Goal: Task Accomplishment & Management: Use online tool/utility

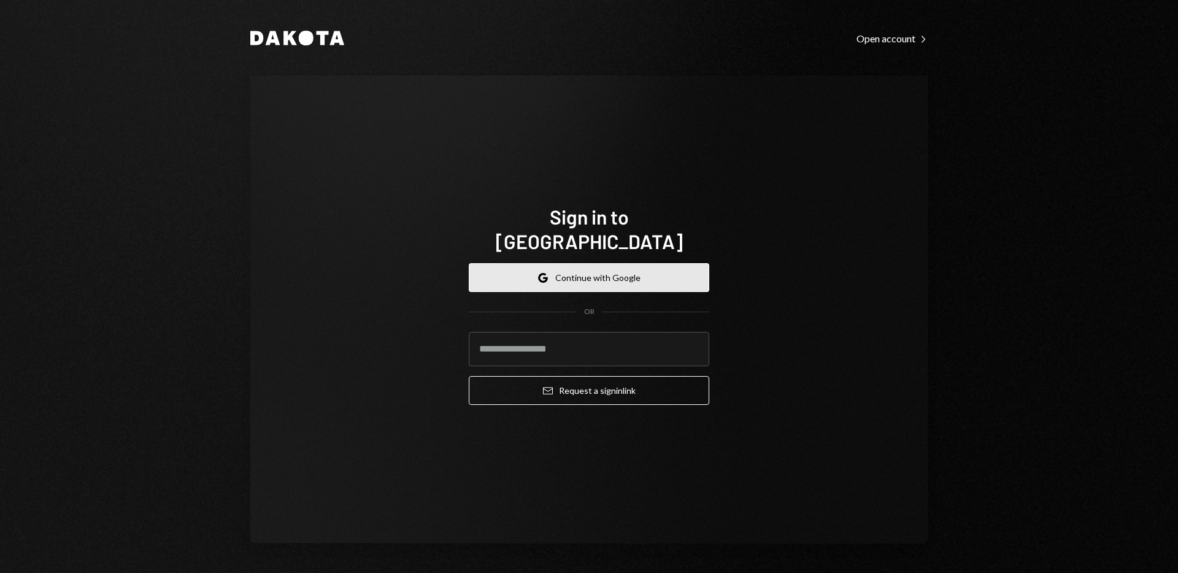
click at [609, 265] on button "Google Continue with Google" at bounding box center [589, 277] width 241 height 29
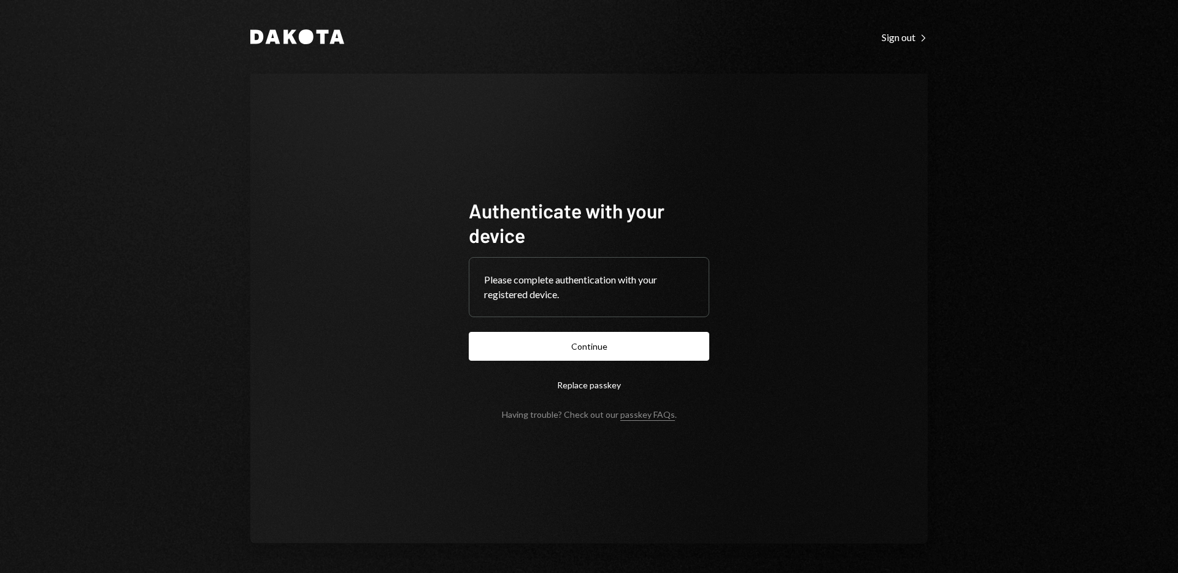
click at [679, 350] on button "Continue" at bounding box center [589, 346] width 241 height 29
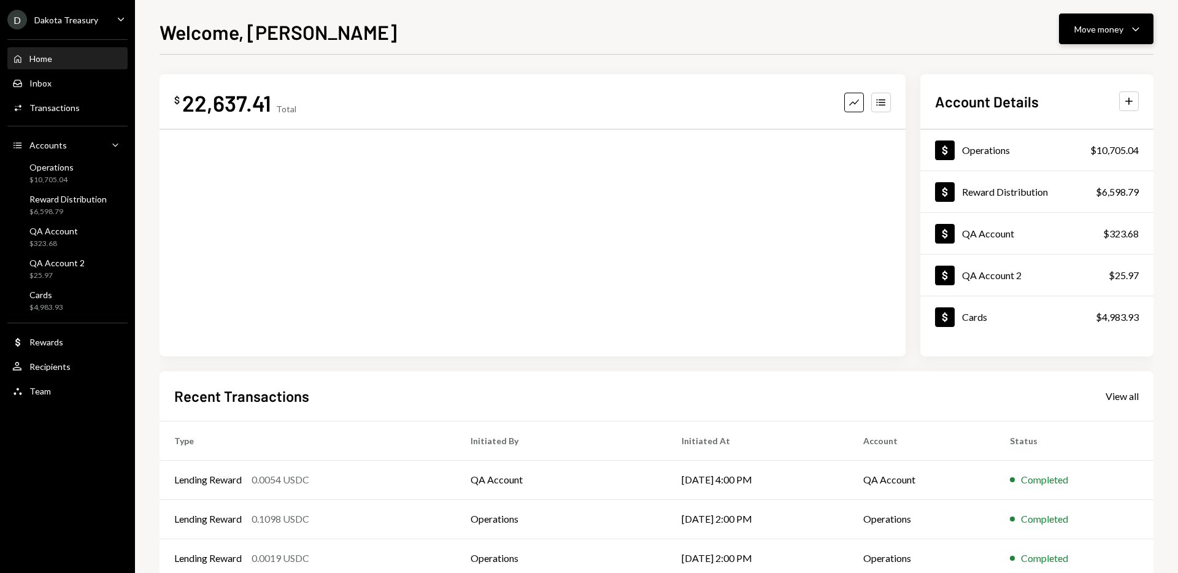
click at [1102, 32] on div "Move money" at bounding box center [1098, 29] width 49 height 13
click at [1076, 71] on div "Send" at bounding box center [1097, 66] width 90 height 13
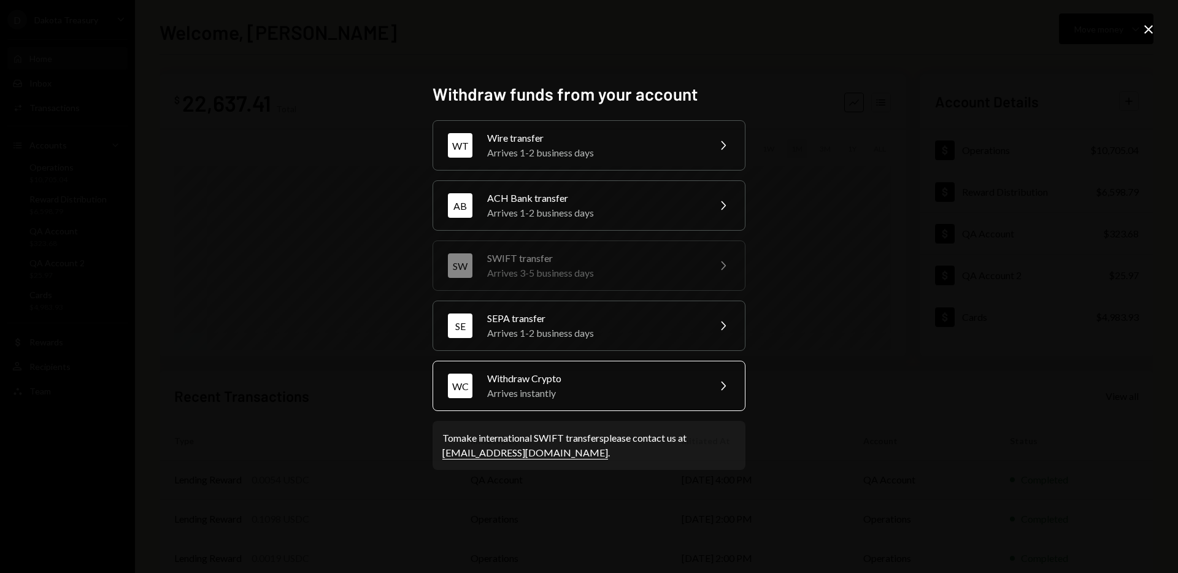
click at [592, 383] on div "Withdraw Crypto" at bounding box center [594, 378] width 214 height 15
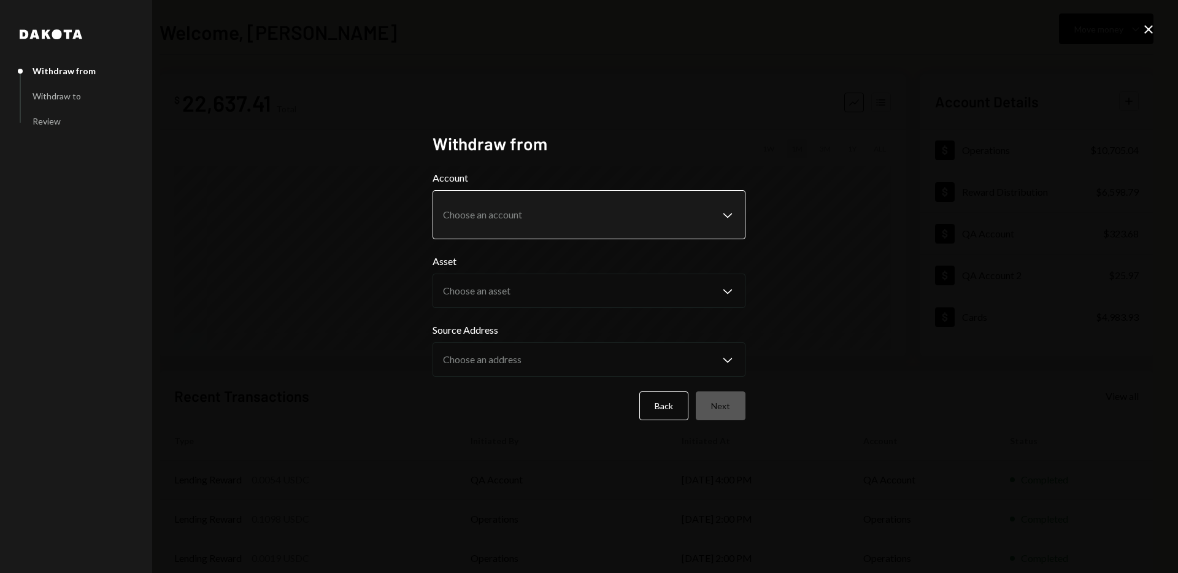
click at [724, 217] on body "D Dakota Treasury Caret Down Home Home Inbox Inbox Activities Transactions Acco…" at bounding box center [589, 286] width 1178 height 573
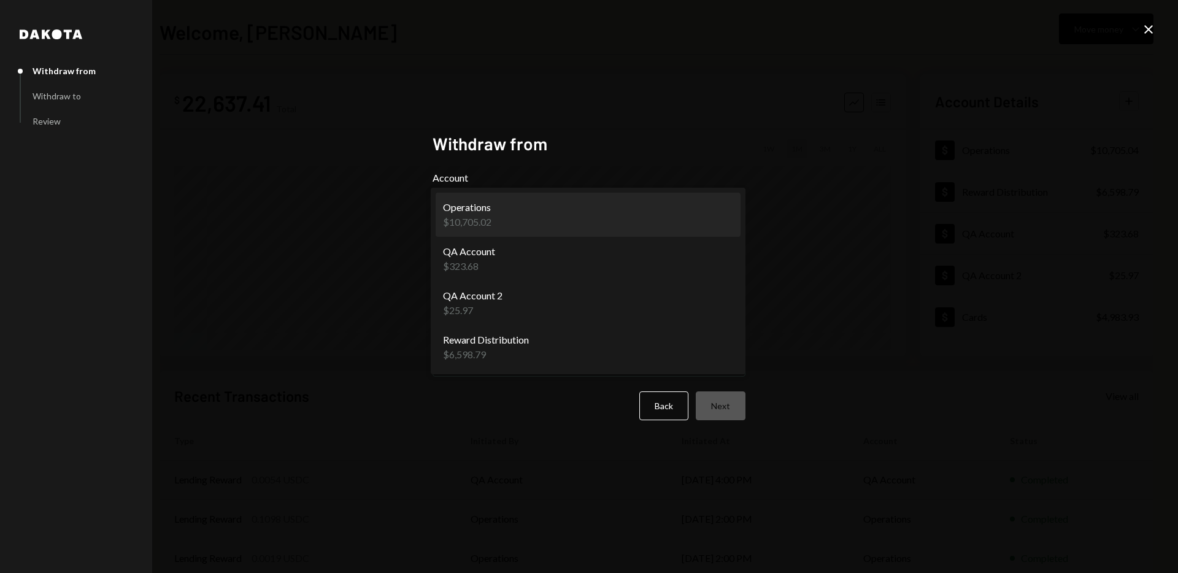
select select "**********"
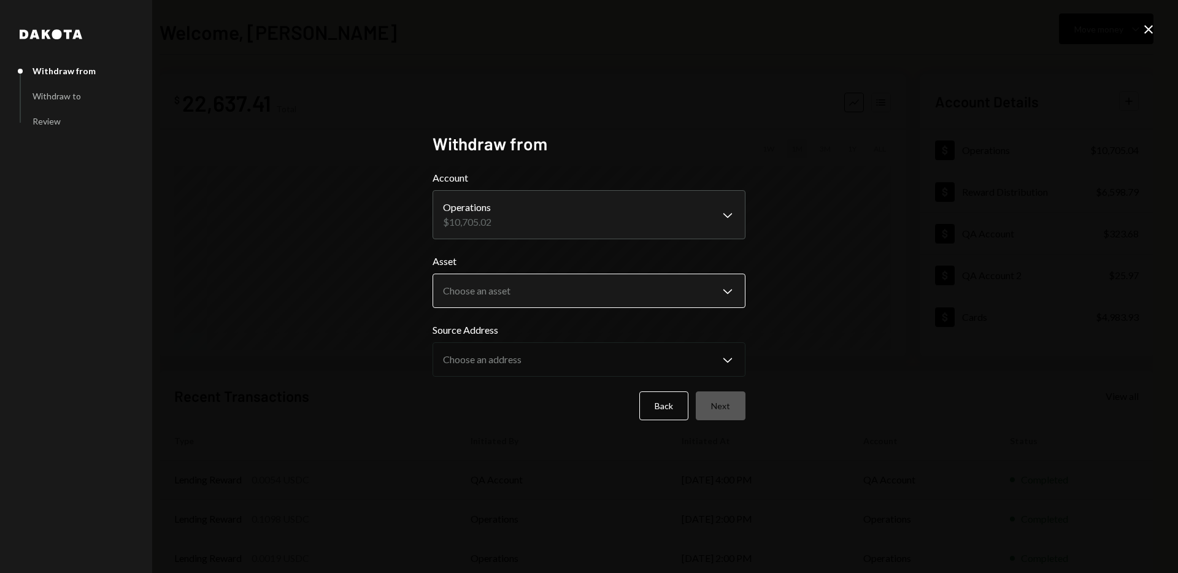
click at [682, 282] on body "D Dakota Treasury Caret Down Home Home Inbox Inbox Activities Transactions Acco…" at bounding box center [589, 286] width 1178 height 573
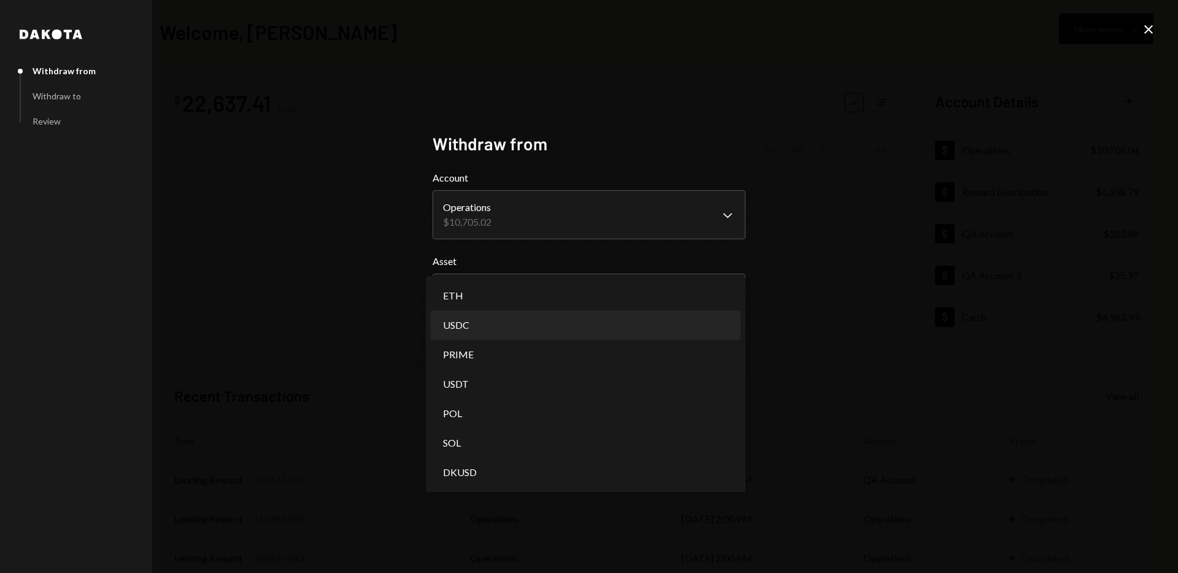
select select "****"
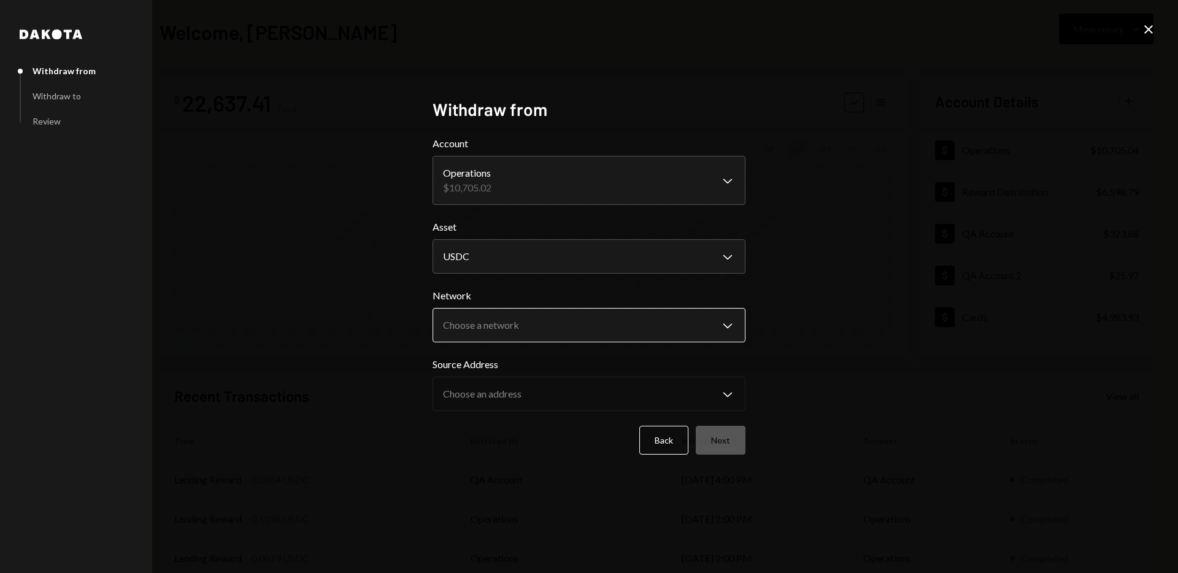
click at [680, 329] on body "D Dakota Treasury Caret Down Home Home Inbox Inbox Activities Transactions Acco…" at bounding box center [589, 286] width 1178 height 573
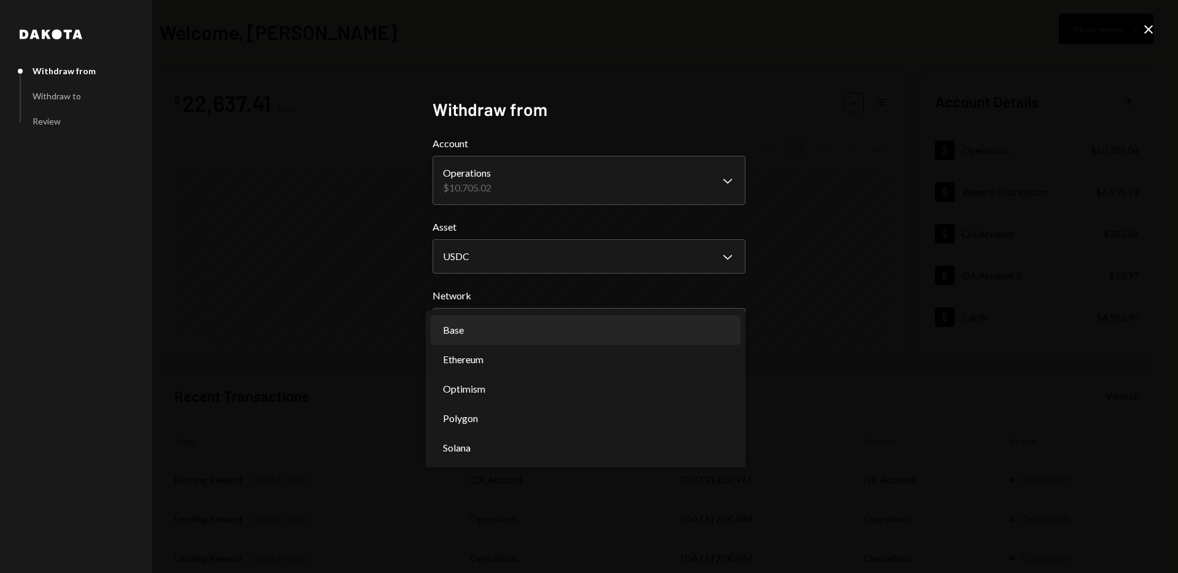
select select "**********"
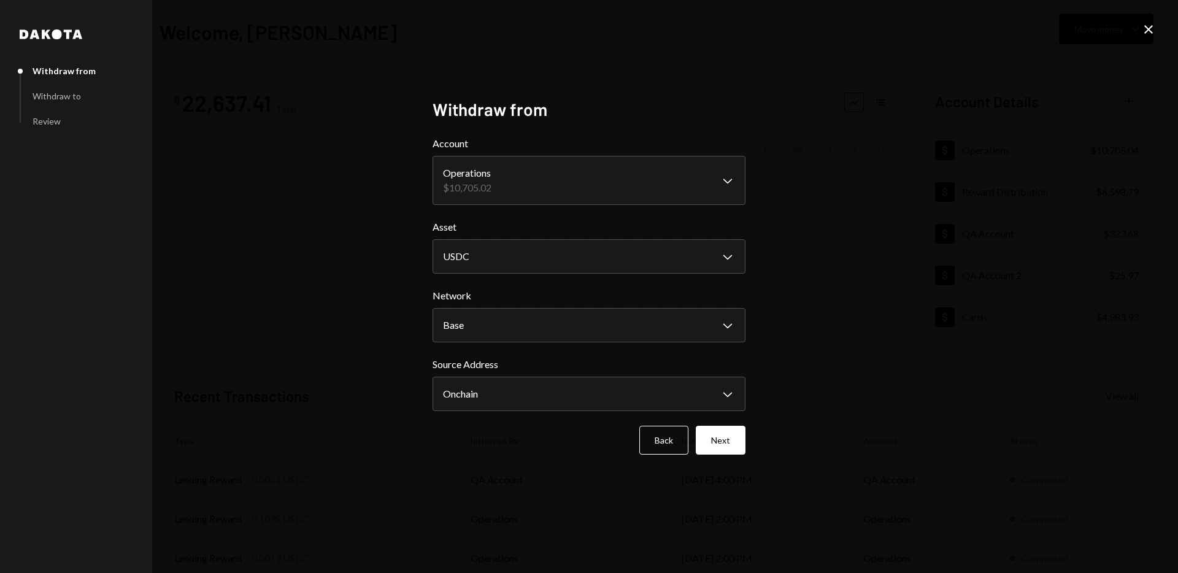
click at [1149, 32] on icon "Close" at bounding box center [1148, 29] width 15 height 15
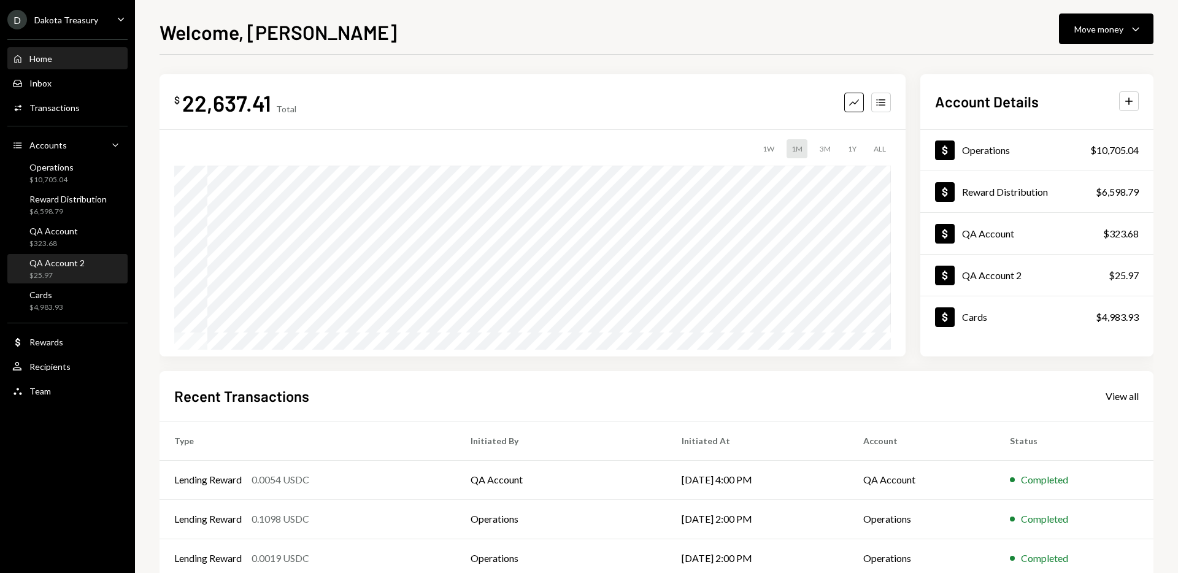
click at [85, 274] on div "QA Account 2 $25.97" at bounding box center [67, 269] width 110 height 23
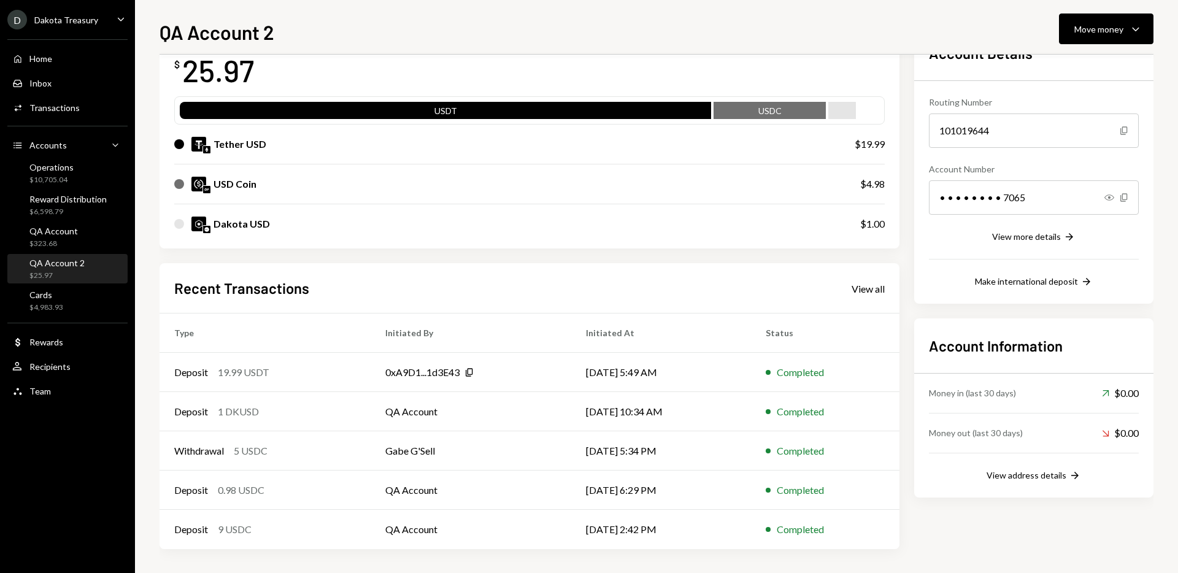
scroll to position [87, 0]
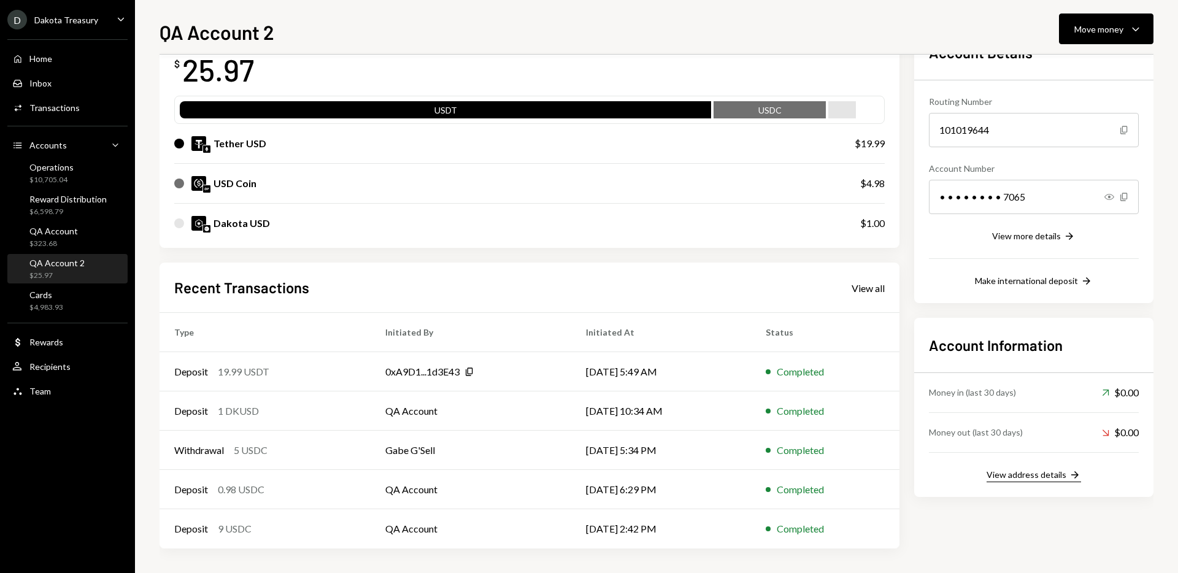
click at [1056, 475] on div "View address details" at bounding box center [1027, 474] width 80 height 10
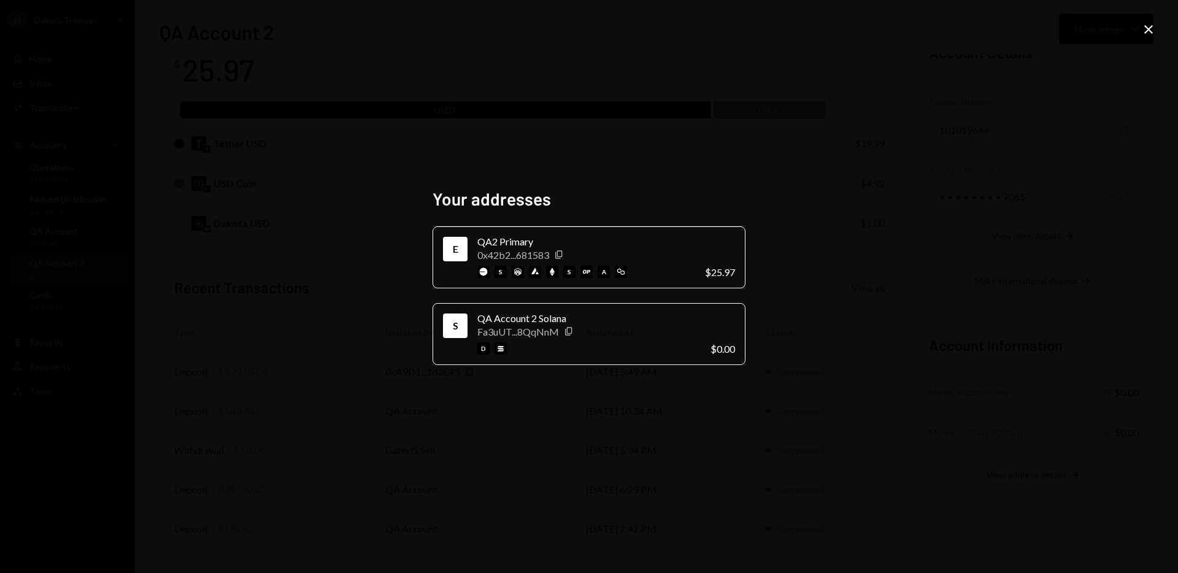
click at [880, 226] on div "Your addresses E QA2 Primary 0x42b2...681583 Copy s s a $25.97 S QA Account 2 S…" at bounding box center [589, 286] width 1178 height 573
click at [1151, 28] on icon "Close" at bounding box center [1148, 29] width 15 height 15
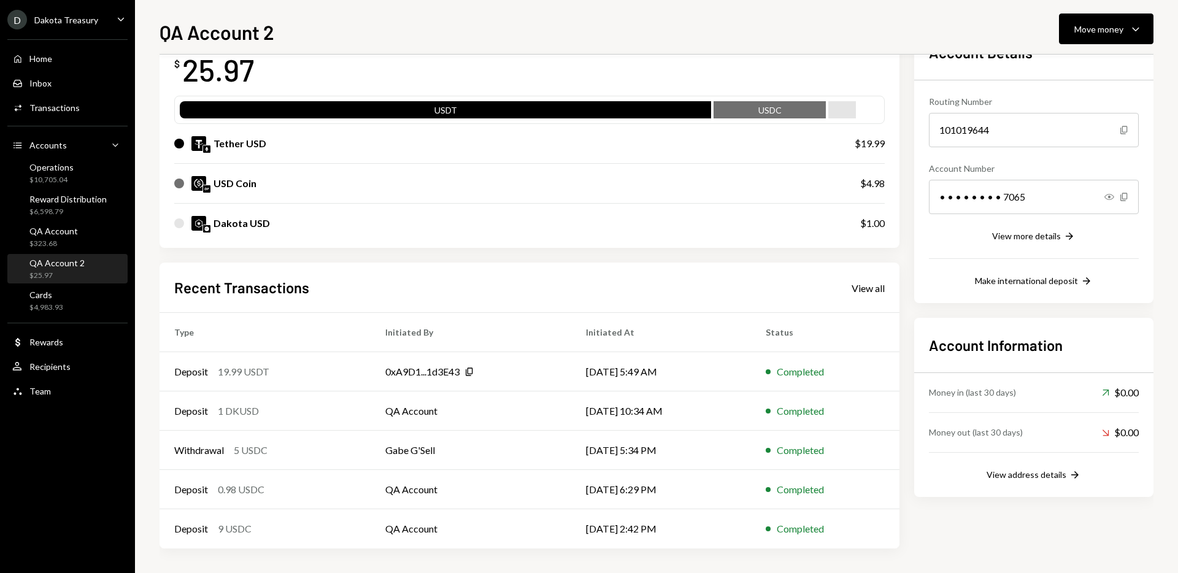
click at [73, 20] on div "Dakota Treasury" at bounding box center [66, 20] width 64 height 10
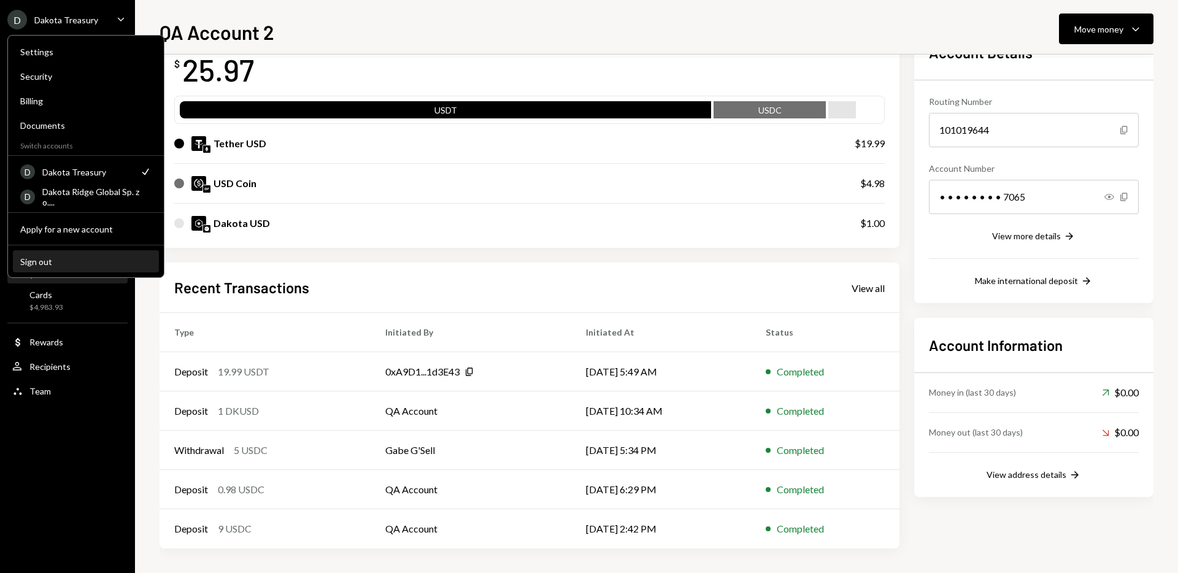
click at [101, 264] on div "Sign out" at bounding box center [85, 261] width 131 height 10
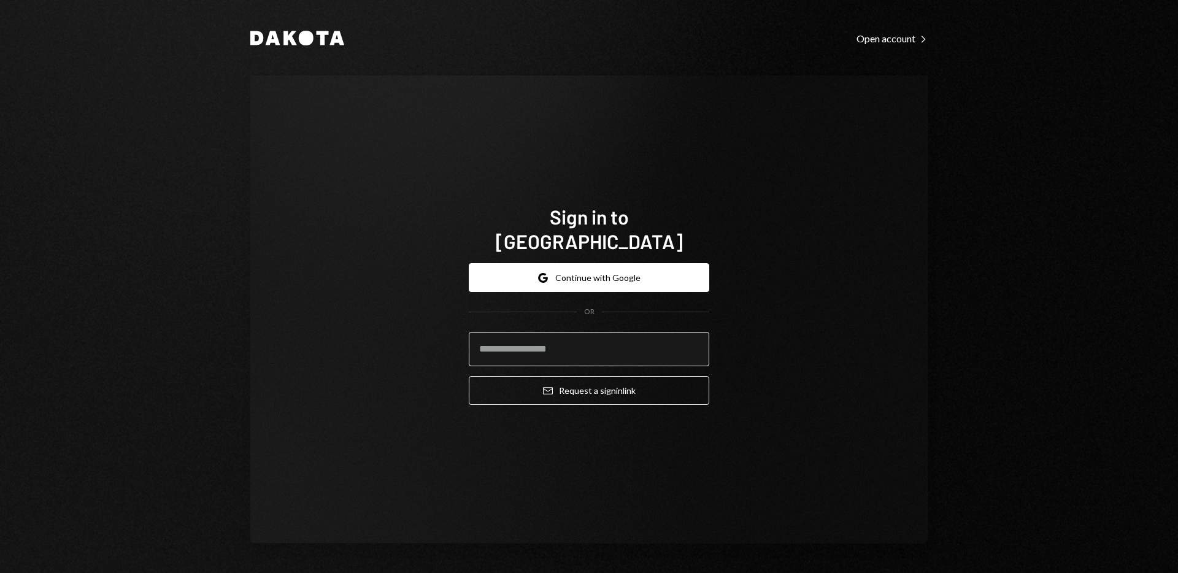
click at [583, 341] on input "email" at bounding box center [589, 349] width 241 height 34
type input "**********"
click at [469, 376] on button "Email Request a sign in link" at bounding box center [589, 390] width 241 height 29
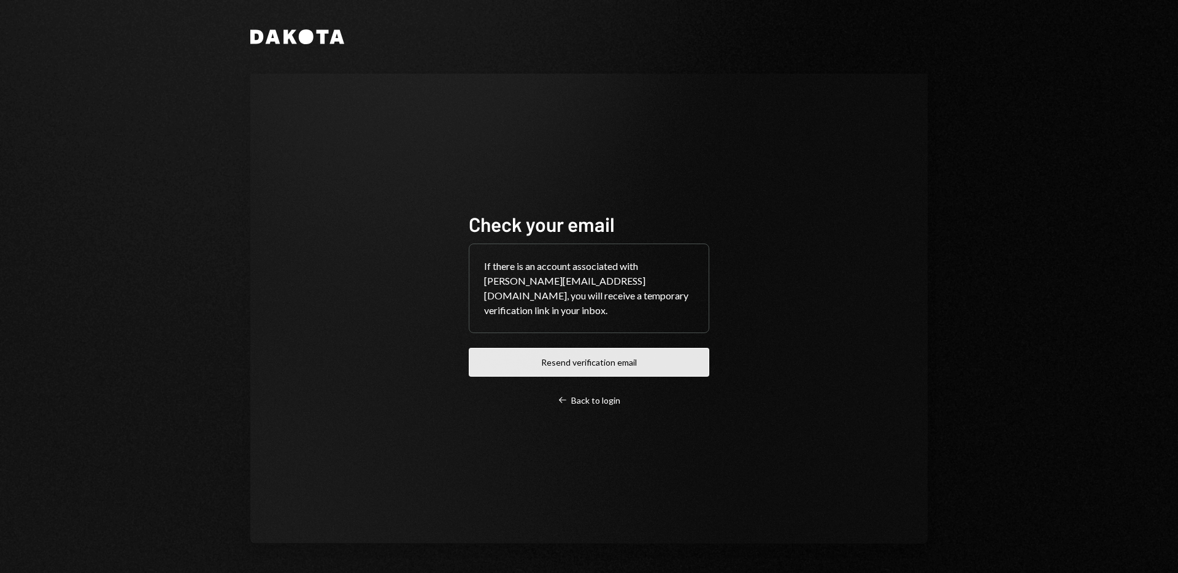
click at [617, 352] on button "Resend verification email" at bounding box center [589, 362] width 241 height 29
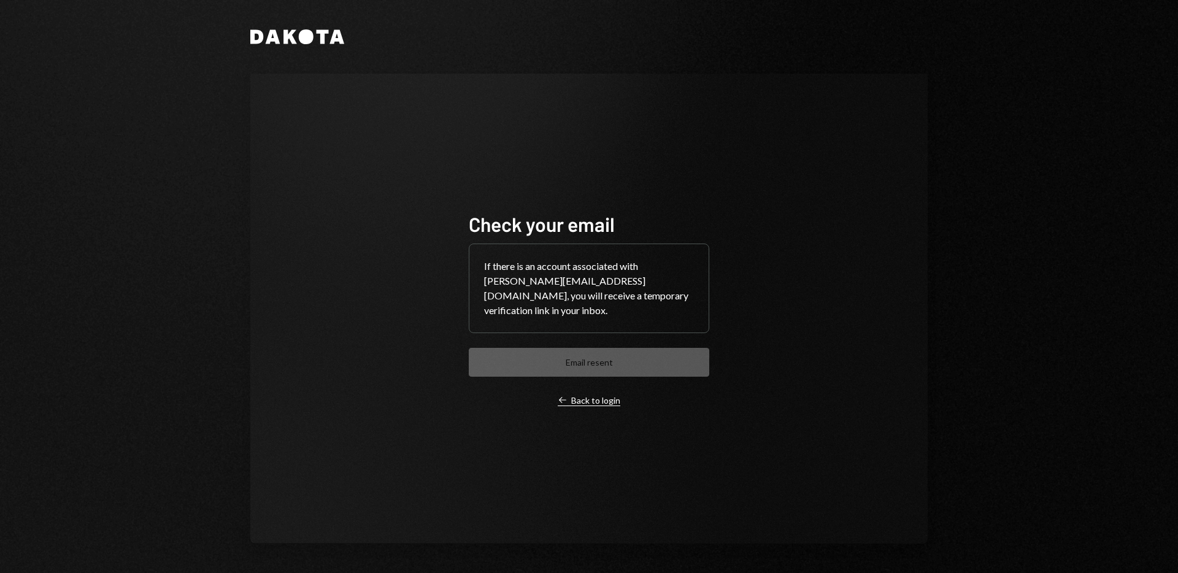
click at [586, 395] on div "Left Arrow Back to login" at bounding box center [589, 400] width 63 height 11
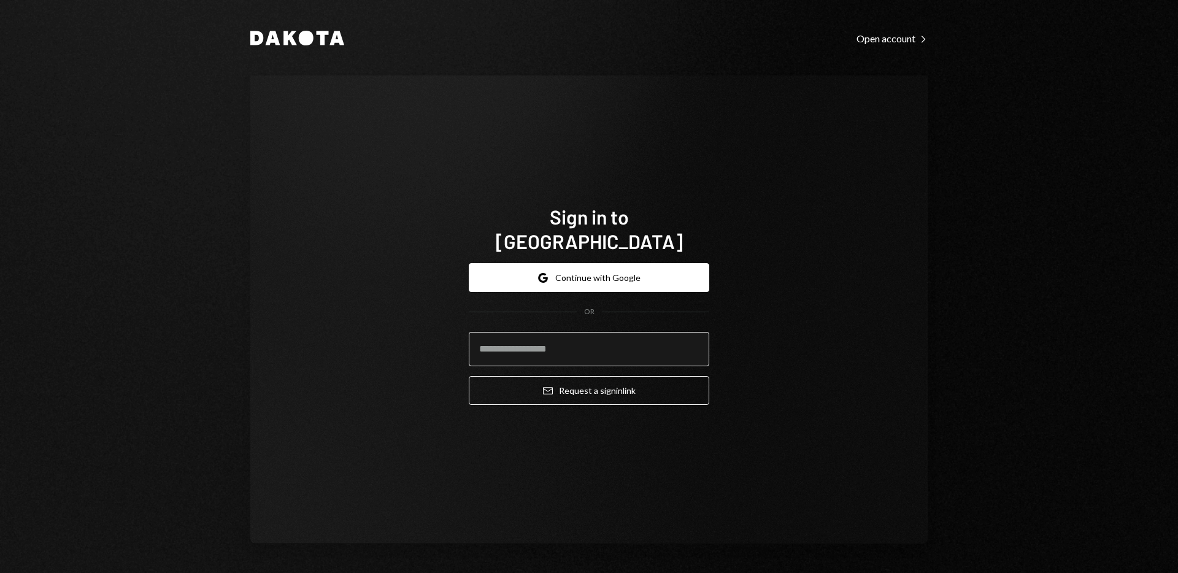
click at [585, 338] on input "email" at bounding box center [589, 349] width 241 height 34
click at [588, 338] on input "email" at bounding box center [589, 349] width 241 height 34
type input "**********"
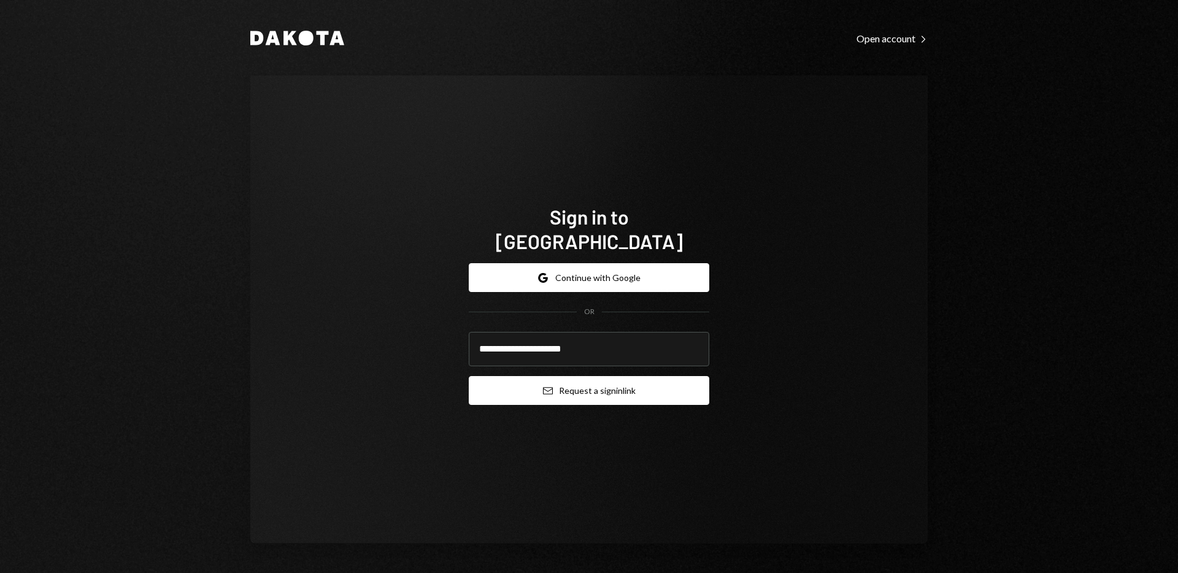
click at [615, 380] on button "Email Request a sign in link" at bounding box center [589, 390] width 241 height 29
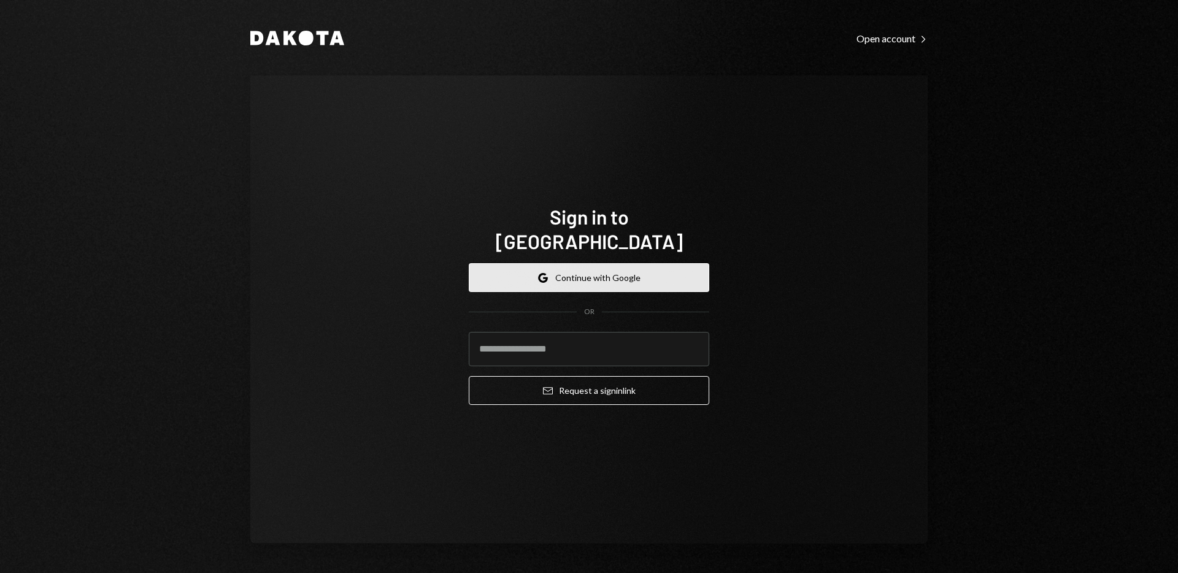
click at [673, 271] on button "Google Continue with Google" at bounding box center [589, 277] width 241 height 29
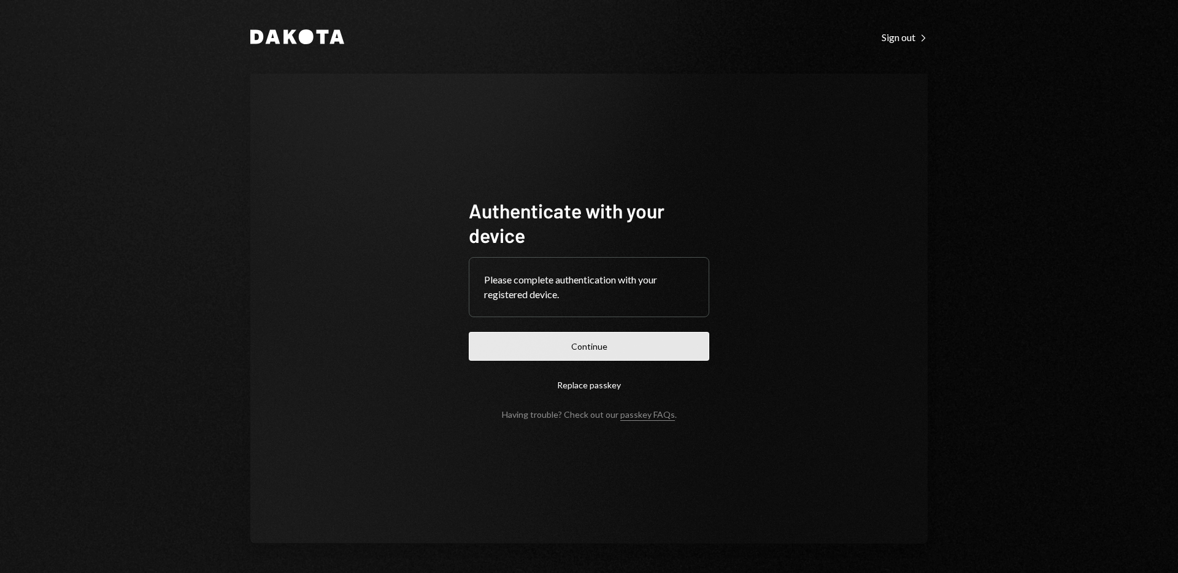
click at [650, 341] on button "Continue" at bounding box center [589, 346] width 241 height 29
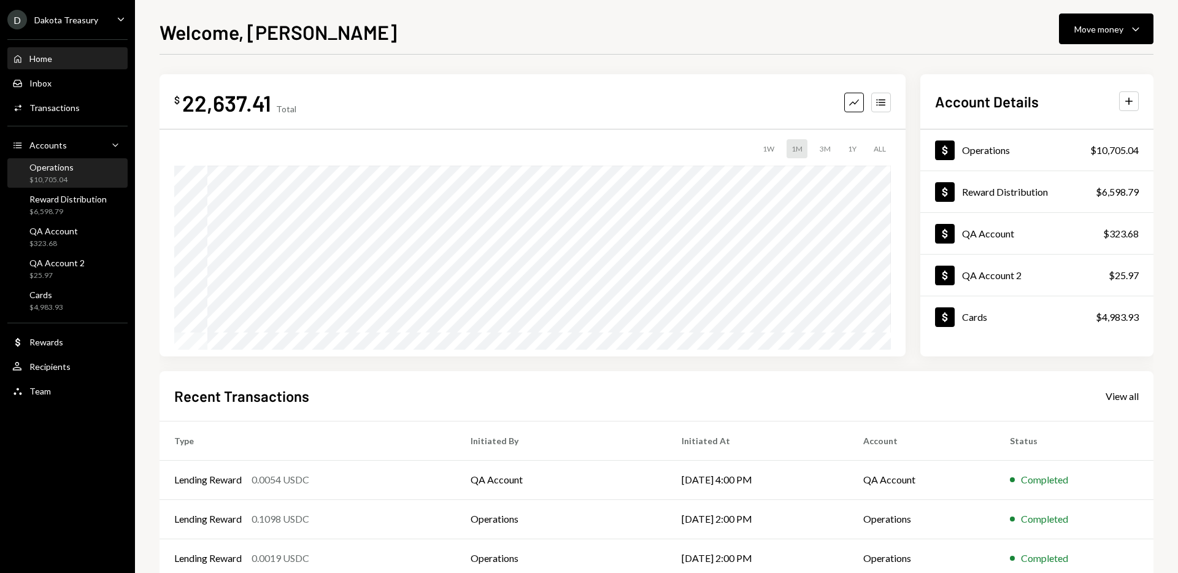
click at [83, 178] on div "Operations $10,705.04" at bounding box center [67, 173] width 110 height 23
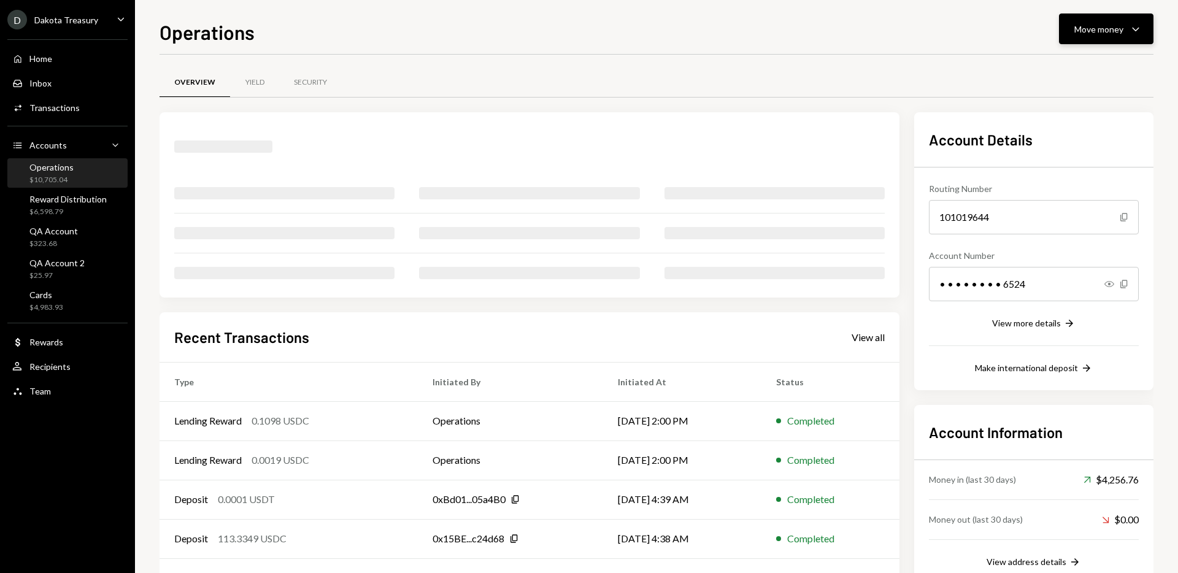
click at [1077, 31] on div "Move money" at bounding box center [1098, 29] width 49 height 13
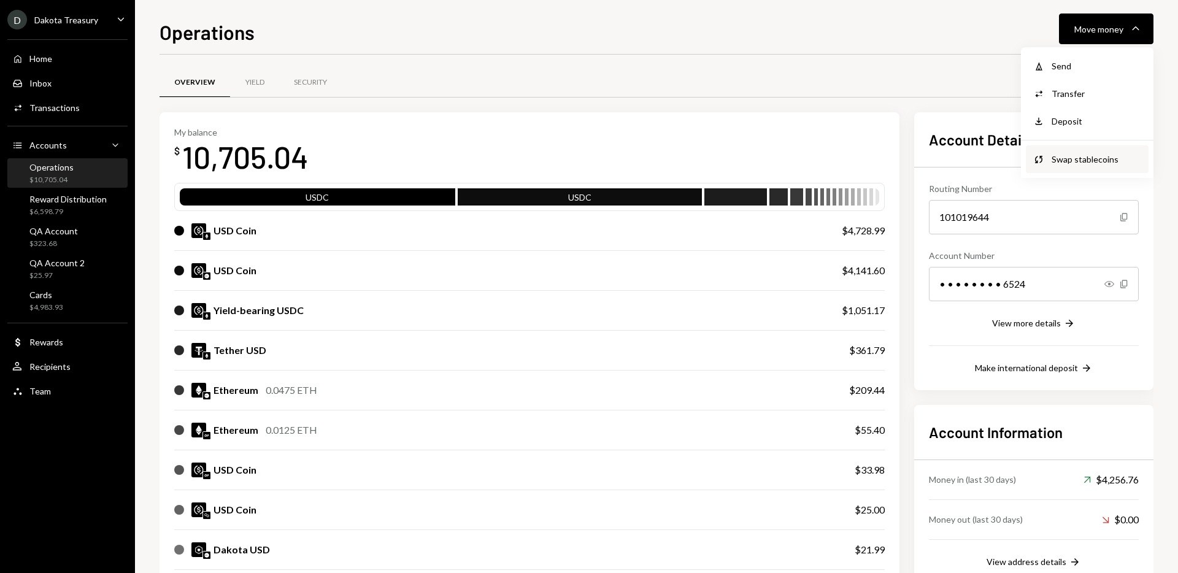
click at [1069, 153] on div "Swap stablecoins" at bounding box center [1097, 159] width 90 height 13
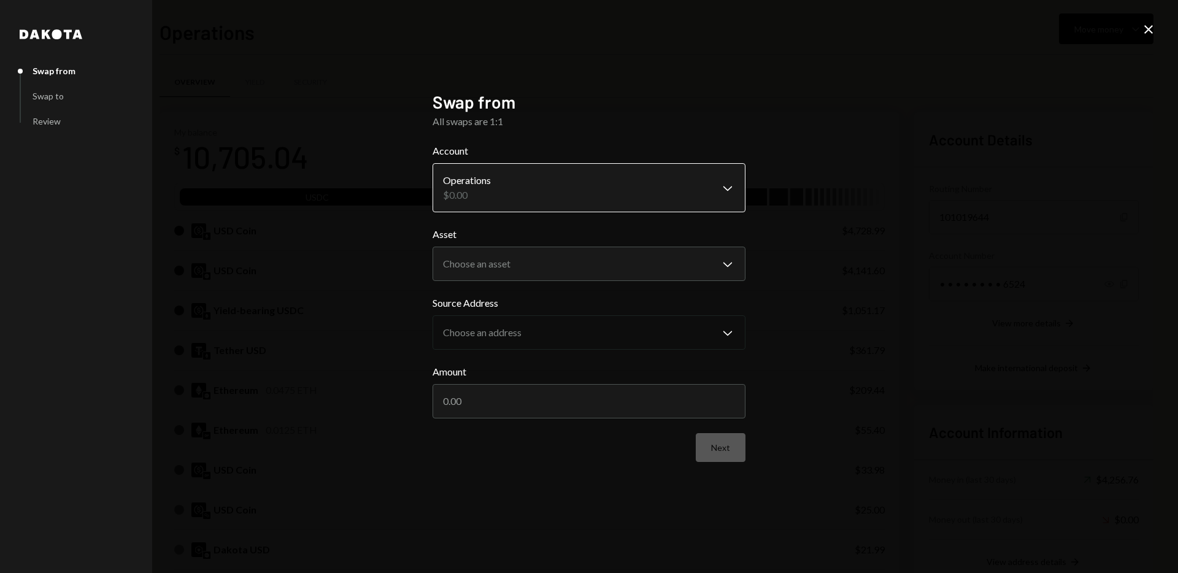
click at [589, 187] on body "D Dakota Treasury Caret Down Home Home Inbox Inbox Activities Transactions Acco…" at bounding box center [589, 286] width 1178 height 573
click at [667, 264] on body "D Dakota Treasury Caret Down Home Home Inbox Inbox Activities Transactions Acco…" at bounding box center [589, 286] width 1178 height 573
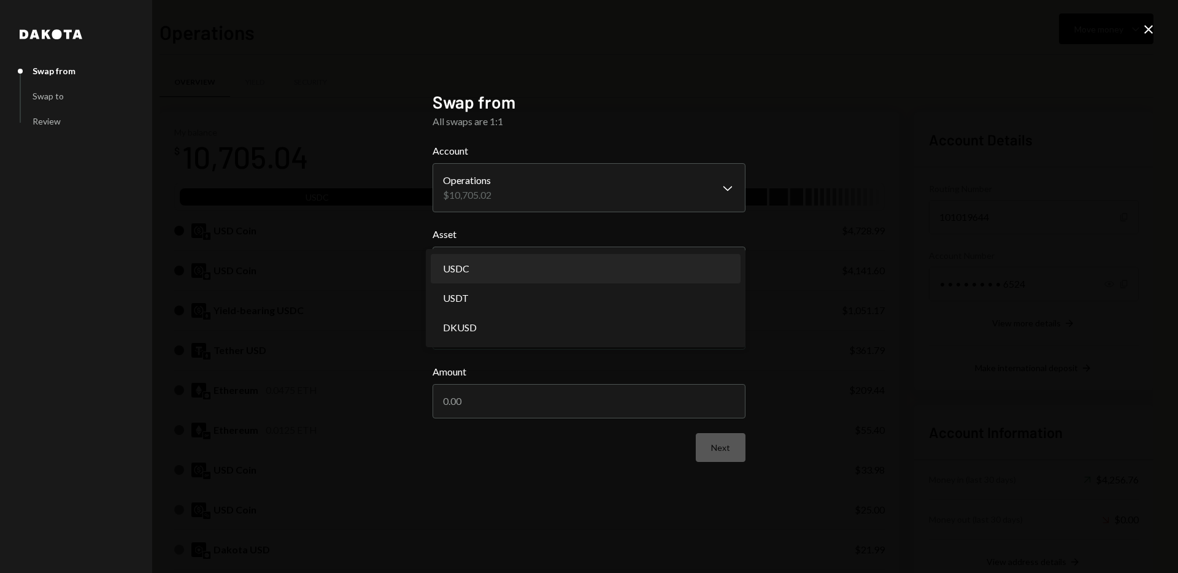
select select "****"
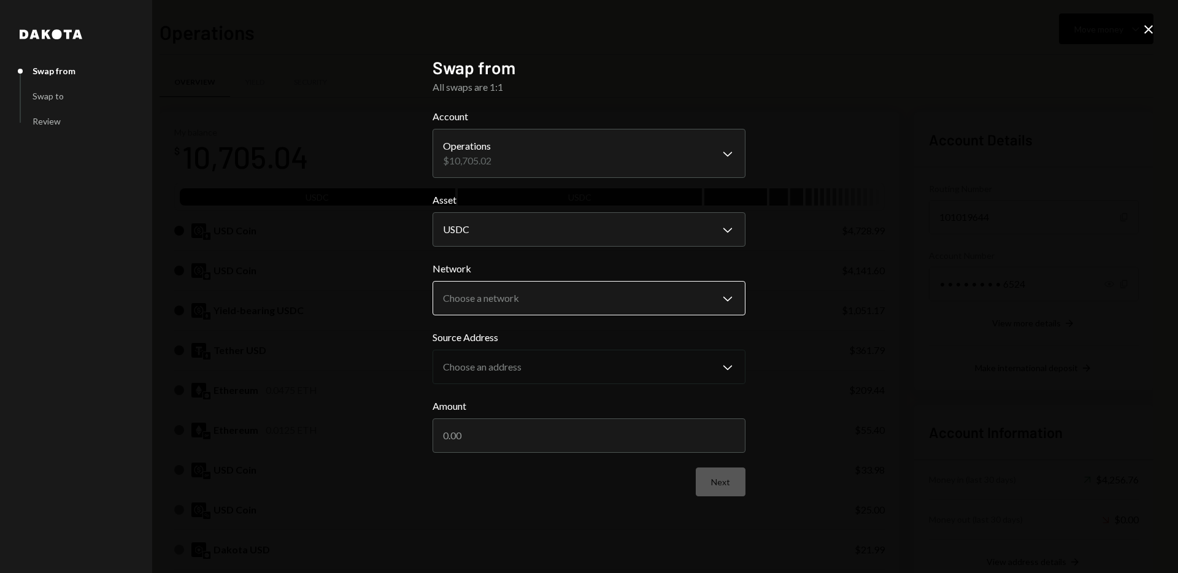
click at [668, 302] on body "D Dakota Treasury Caret Down Home Home Inbox Inbox Activities Transactions Acco…" at bounding box center [589, 286] width 1178 height 573
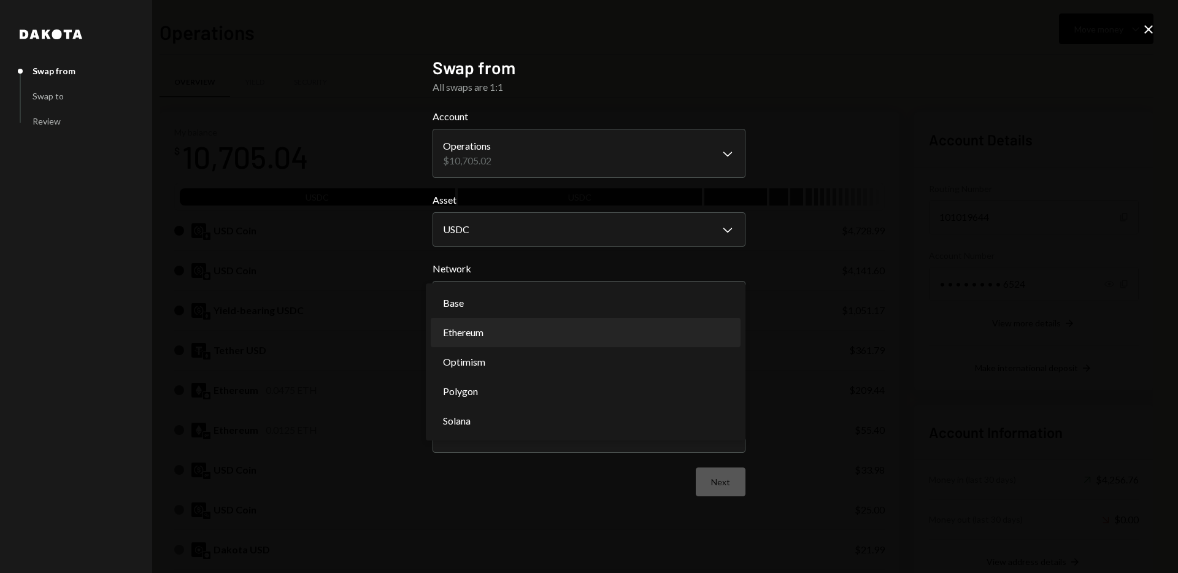
select select "**********"
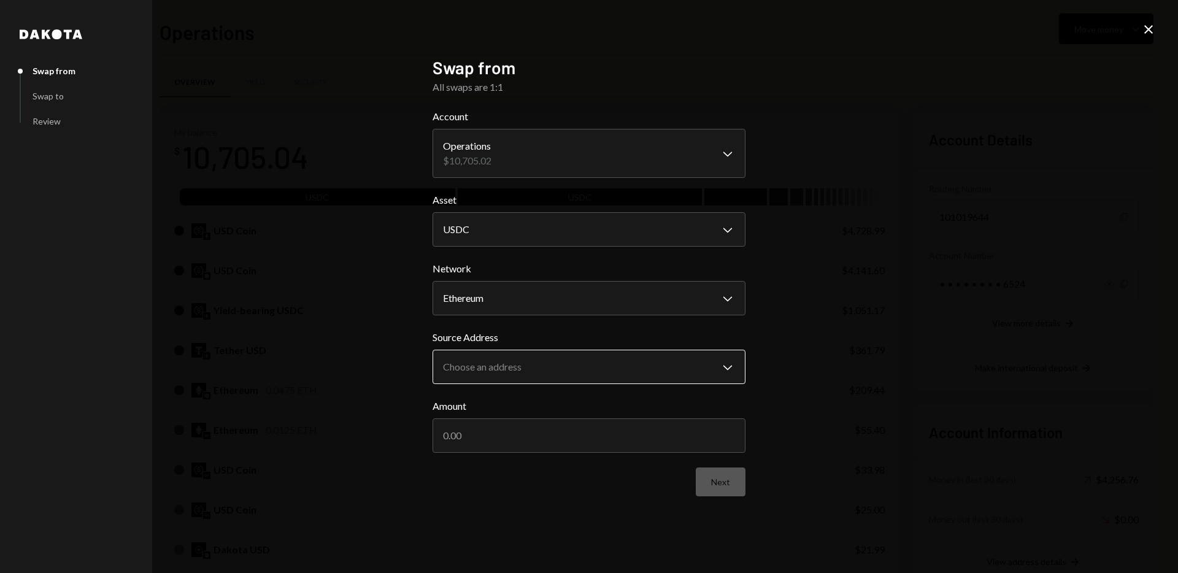
click at [661, 364] on body "D Dakota Treasury Caret Down Home Home Inbox Inbox Activities Transactions Acco…" at bounding box center [589, 286] width 1178 height 573
click at [659, 371] on body "D Dakota Treasury Caret Down Home Home Inbox Inbox Activities Transactions Acco…" at bounding box center [589, 286] width 1178 height 573
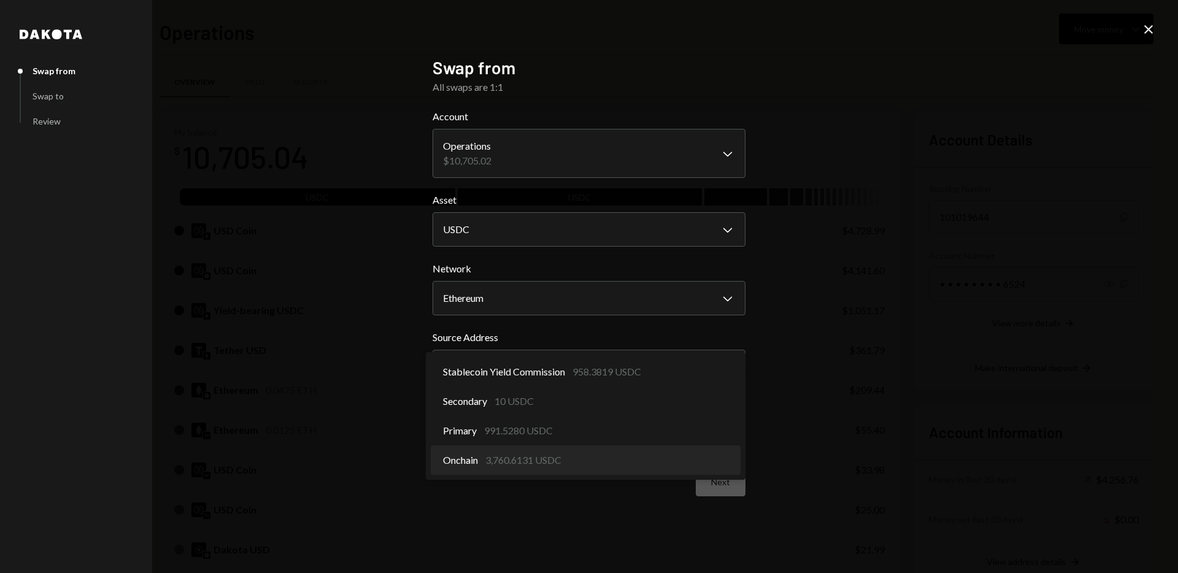
select select "**********"
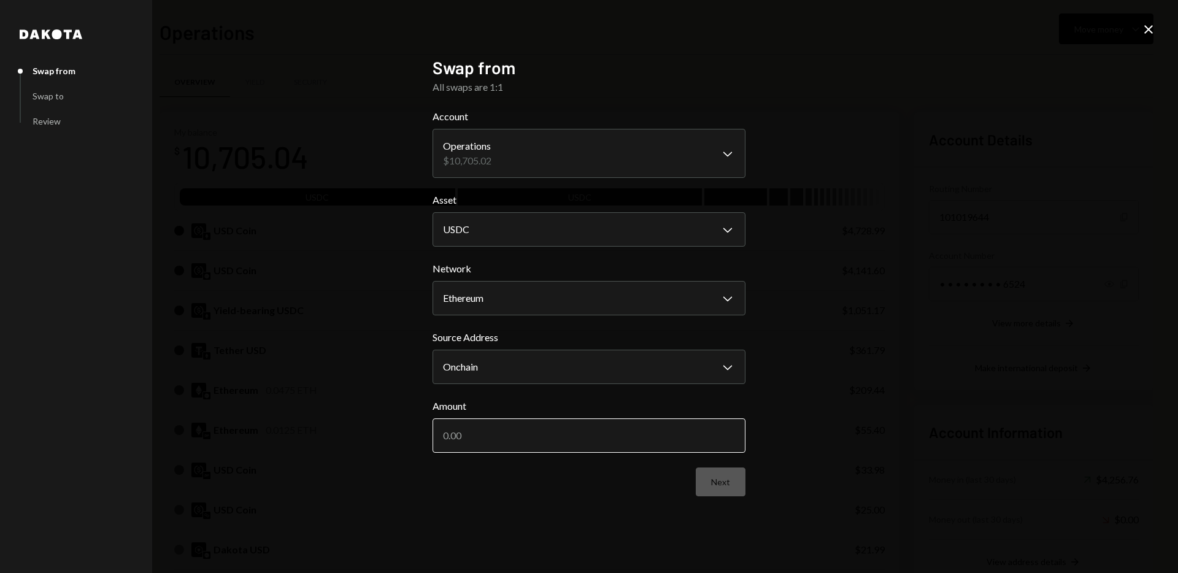
click at [634, 443] on input "Amount" at bounding box center [589, 435] width 313 height 34
type input "100"
click at [727, 480] on button "Next" at bounding box center [721, 482] width 50 height 29
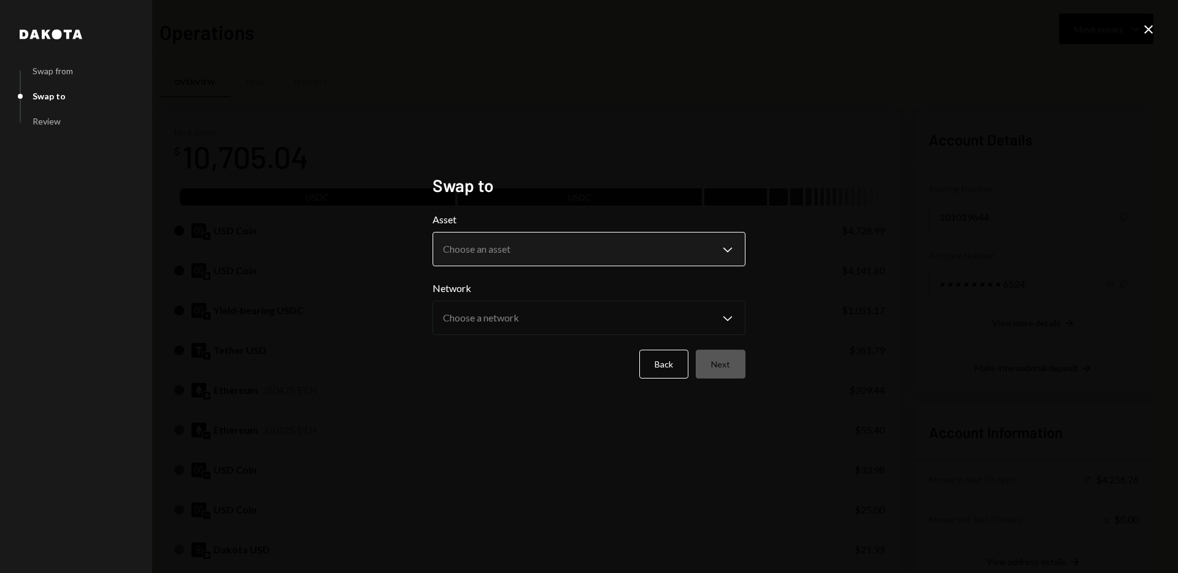
click at [541, 242] on body "D Dakota Treasury Caret Down Home Home Inbox Inbox Activities Transactions Acco…" at bounding box center [589, 286] width 1178 height 573
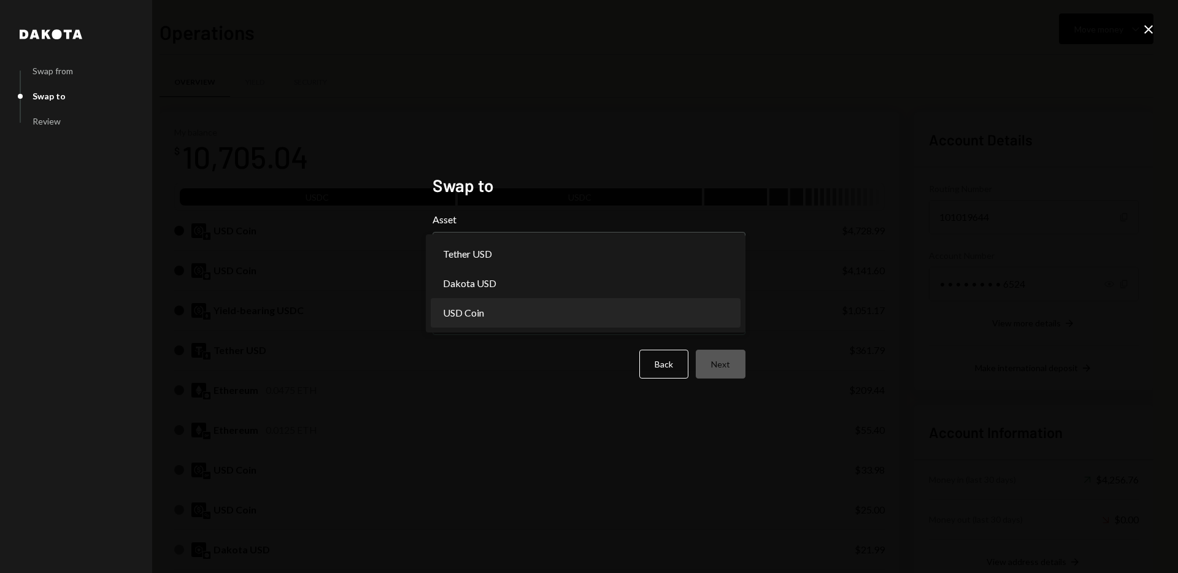
select select "****"
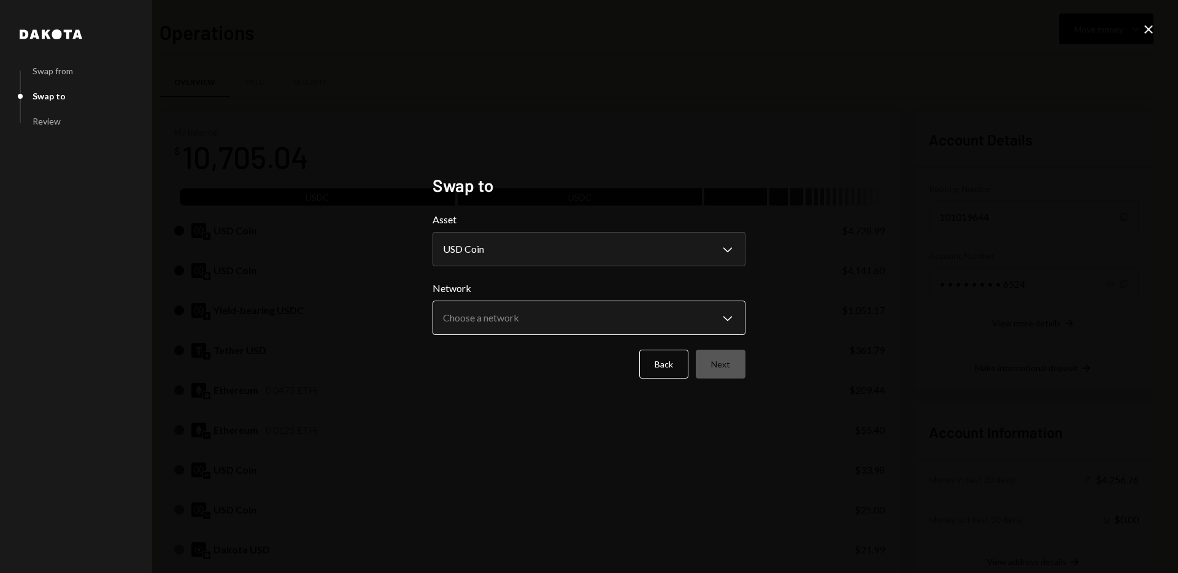
click at [636, 320] on body "D Dakota Treasury Caret Down Home Home Inbox Inbox Activities Transactions Acco…" at bounding box center [589, 286] width 1178 height 573
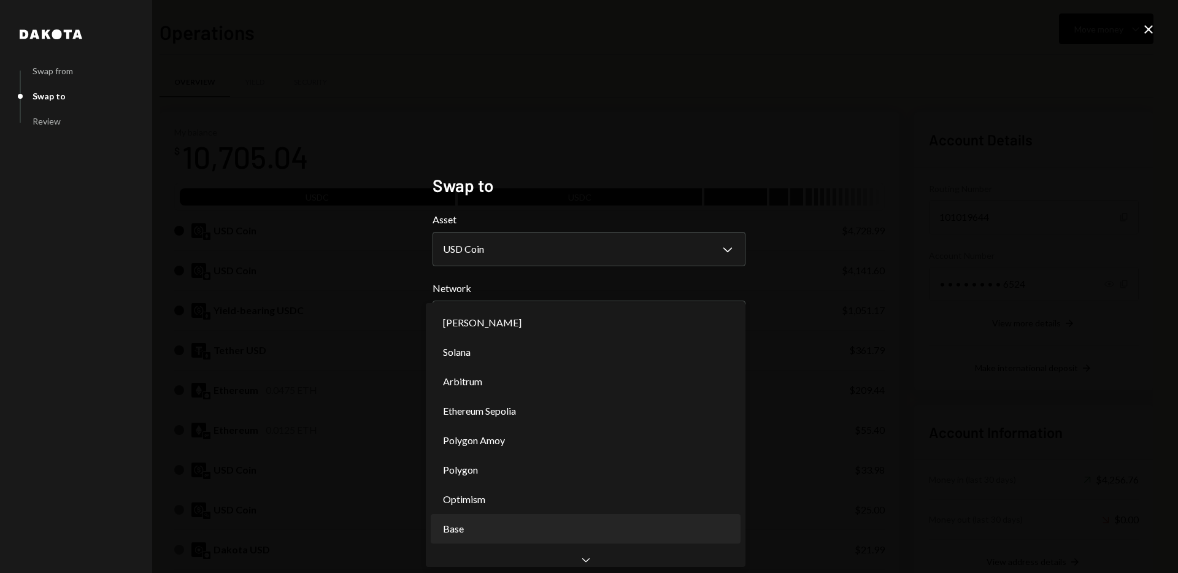
select select "**********"
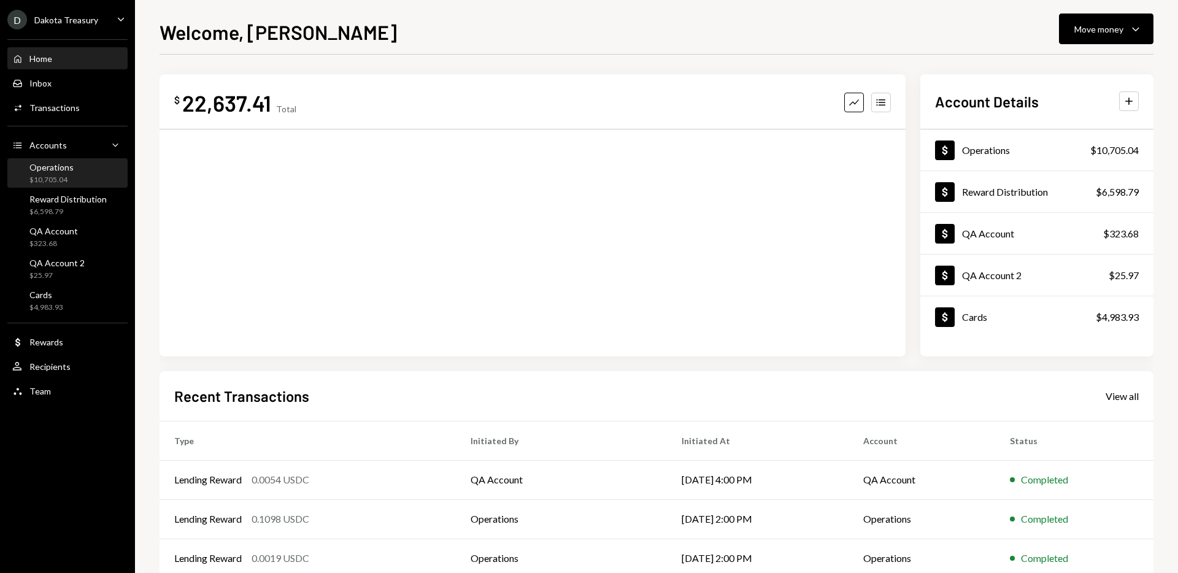
click at [85, 171] on div "Operations $10,705.04" at bounding box center [67, 173] width 110 height 23
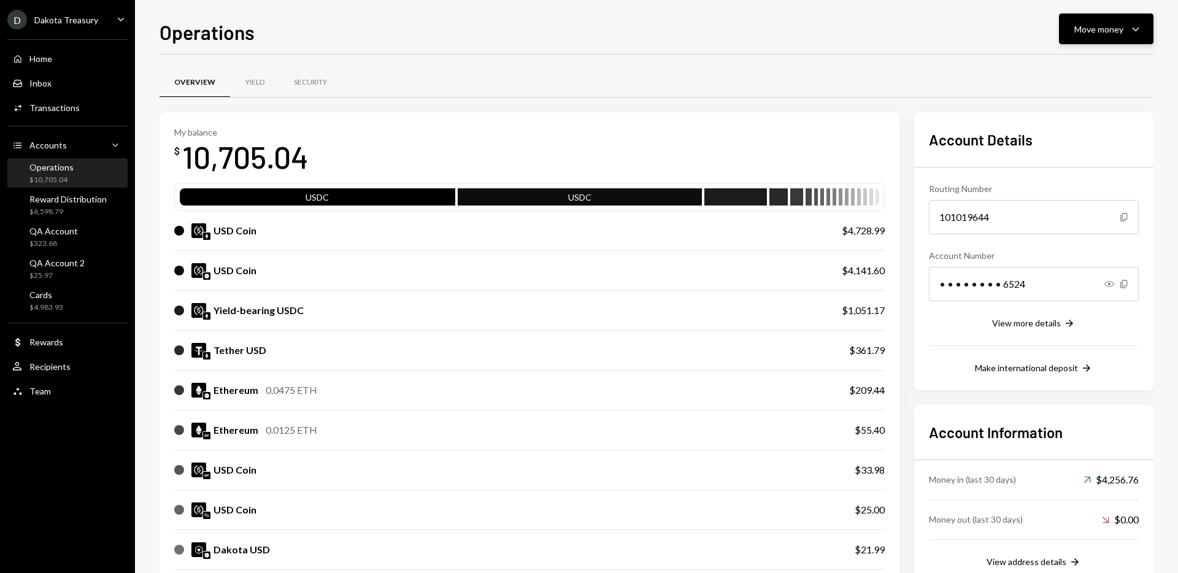
click at [1111, 28] on div "Move money" at bounding box center [1098, 29] width 49 height 13
click at [1081, 156] on div "Swap stablecoins" at bounding box center [1097, 159] width 90 height 13
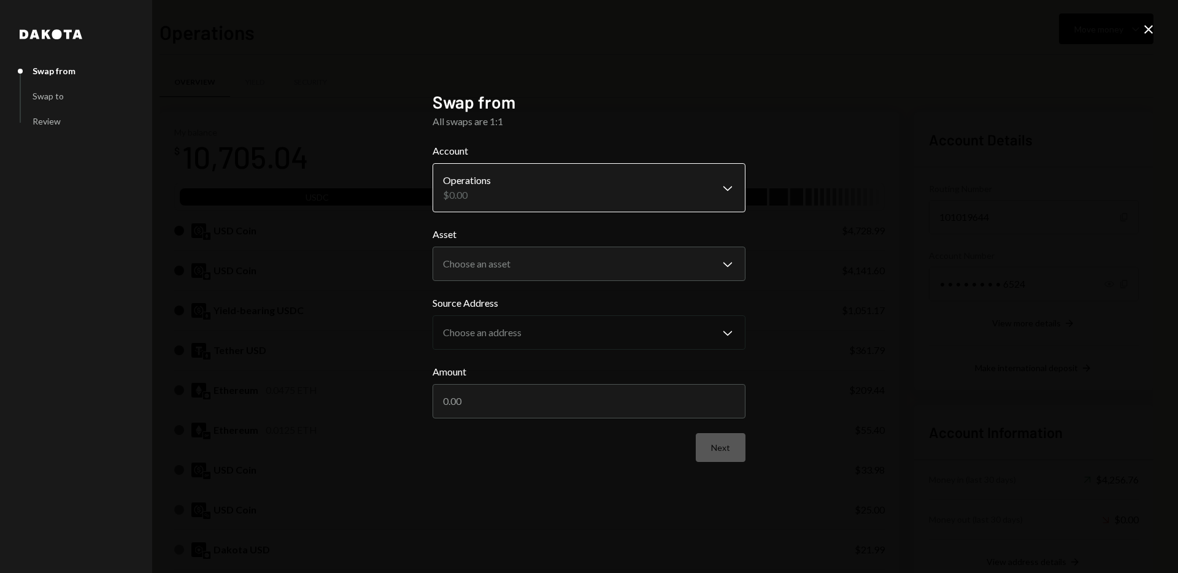
click at [652, 198] on body "D Dakota Treasury Caret Down Home Home Inbox Inbox Activities Transactions Acco…" at bounding box center [589, 286] width 1178 height 573
click at [649, 256] on body "D Dakota Treasury Caret Down Home Home Inbox Inbox Activities Transactions Acco…" at bounding box center [589, 286] width 1178 height 573
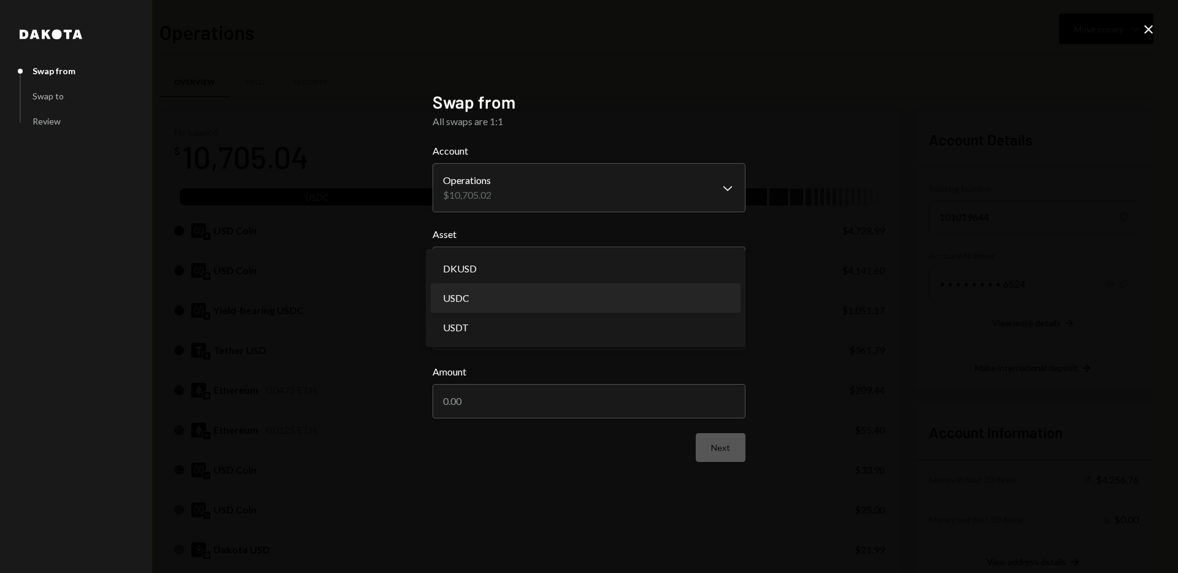
select select "****"
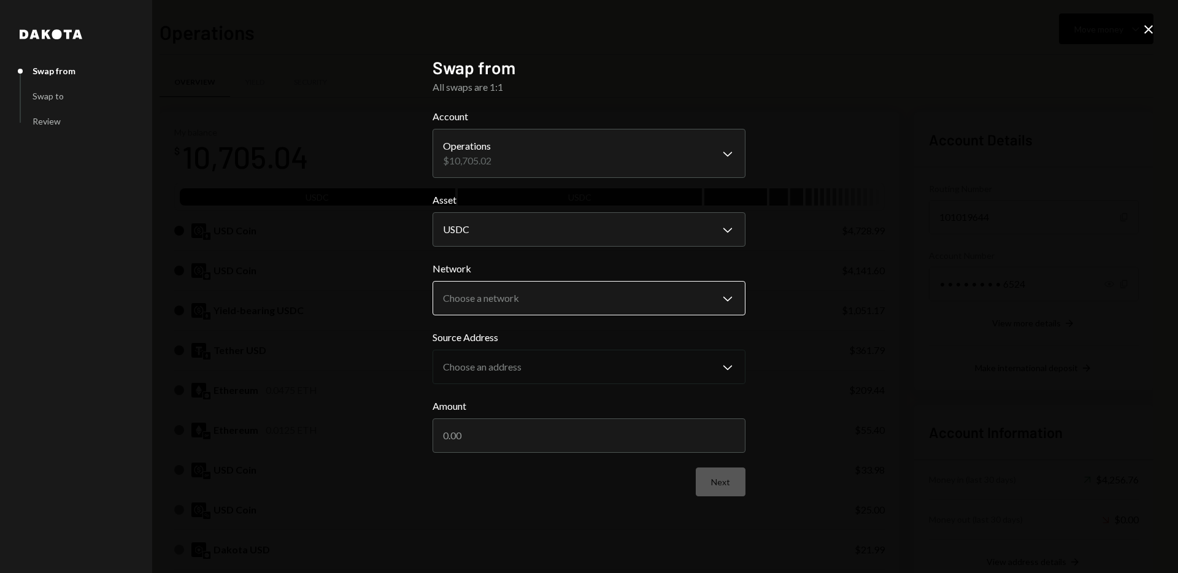
click at [634, 295] on body "D Dakota Treasury Caret Down Home Home Inbox Inbox Activities Transactions Acco…" at bounding box center [589, 286] width 1178 height 573
click at [882, 379] on div "**********" at bounding box center [589, 286] width 1178 height 573
click at [1150, 34] on icon "Close" at bounding box center [1148, 29] width 15 height 15
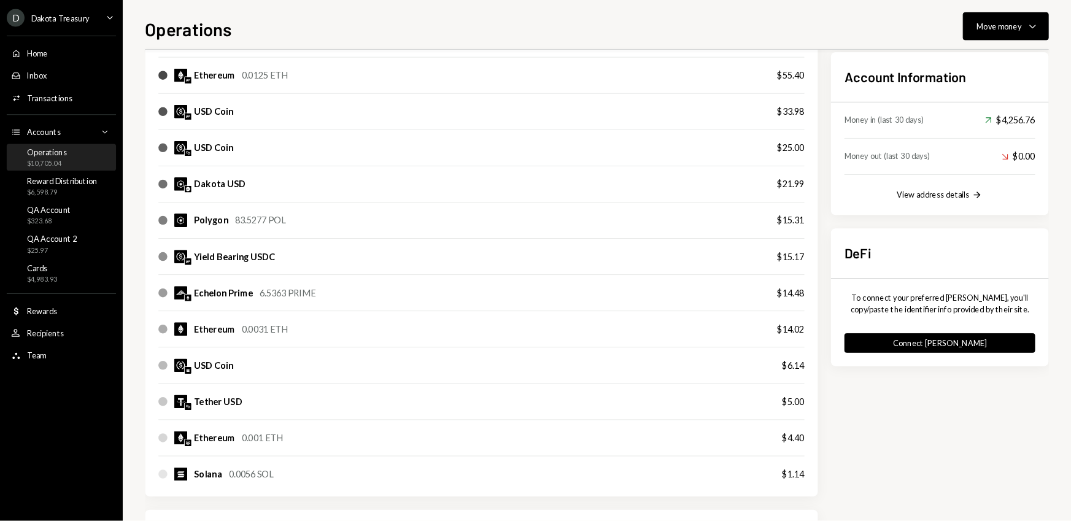
scroll to position [367, 0]
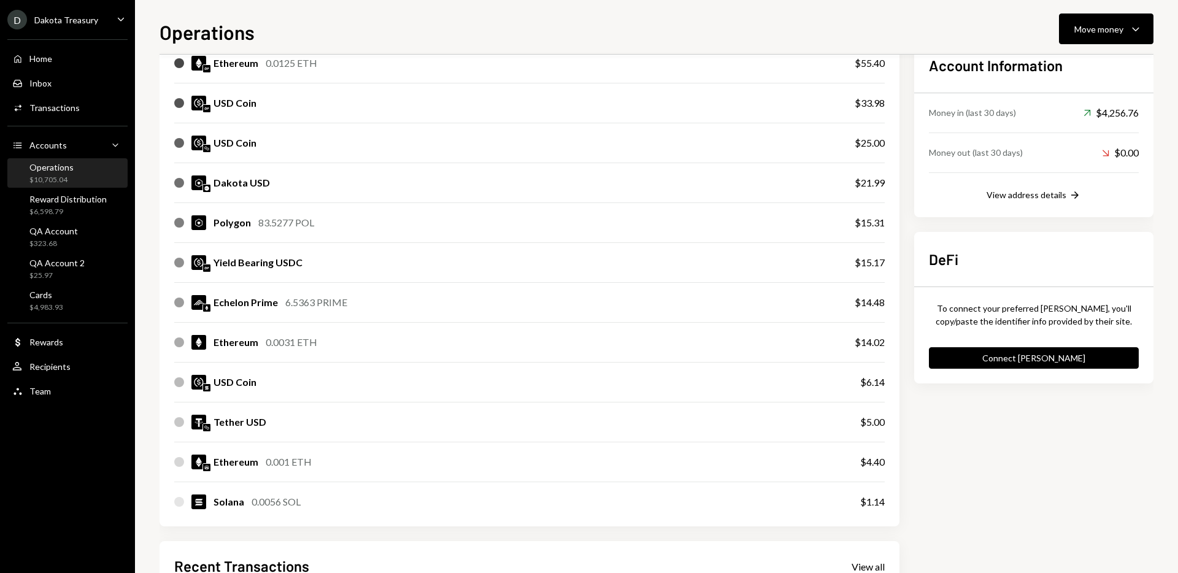
click at [204, 263] on img at bounding box center [198, 262] width 15 height 15
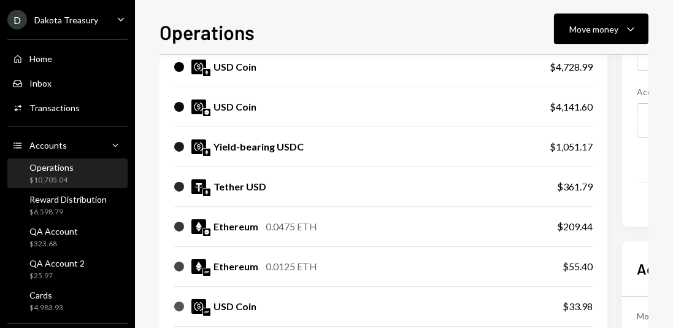
scroll to position [167, 0]
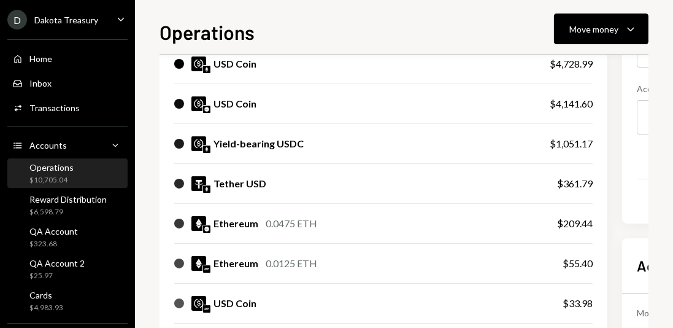
click at [207, 109] on img at bounding box center [206, 109] width 7 height 7
click at [208, 109] on img at bounding box center [206, 109] width 7 height 7
click at [205, 149] on img at bounding box center [206, 148] width 7 height 7
click at [205, 188] on img at bounding box center [206, 188] width 7 height 7
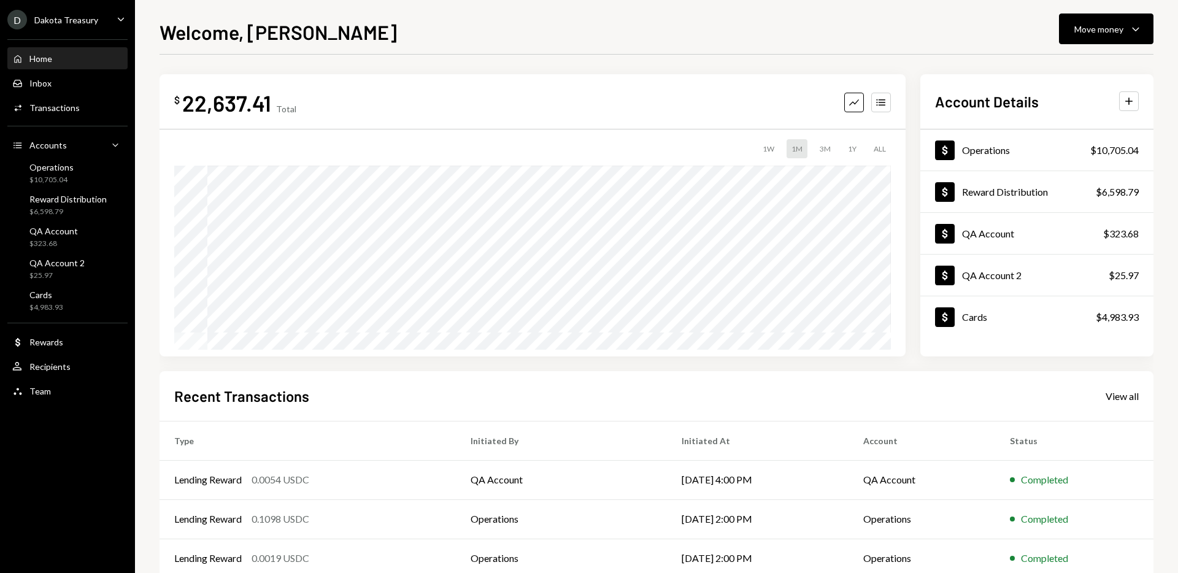
click at [64, 45] on div "Home Home Inbox Inbox Activities Transactions Accounts Accounts Caret Down Oper…" at bounding box center [67, 218] width 135 height 372
click at [71, 65] on div "Home Home" at bounding box center [67, 58] width 110 height 21
click at [526, 46] on div "Welcome, Christopher Move money Caret Down $ 10,222,637.41 Total Graph Accounts…" at bounding box center [657, 295] width 994 height 556
